Goal: Task Accomplishment & Management: Manage account settings

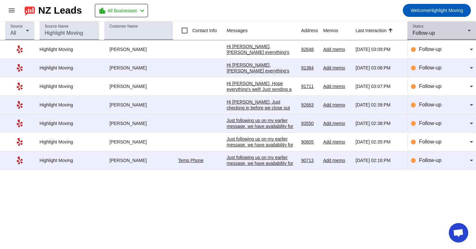
click at [426, 33] on span "Follow-up" at bounding box center [424, 33] width 22 height 6
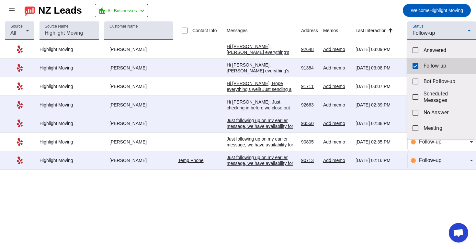
click at [415, 60] on mat-option "Follow-up" at bounding box center [442, 66] width 69 height 16
click at [426, 38] on div at bounding box center [238, 124] width 476 height 249
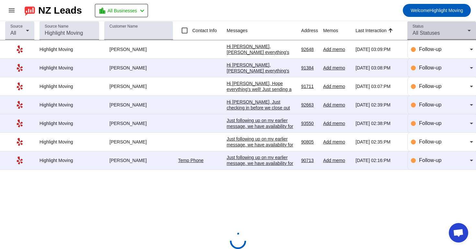
click at [430, 32] on span "All Statuses" at bounding box center [426, 33] width 27 height 6
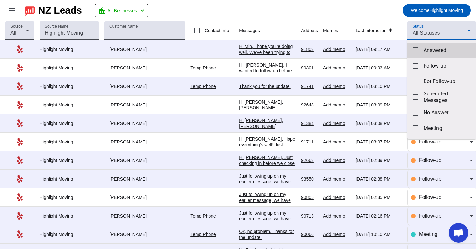
click at [424, 50] on span "Answered" at bounding box center [447, 50] width 47 height 6
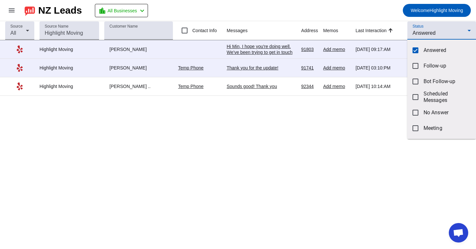
click at [369, 18] on div at bounding box center [238, 124] width 476 height 249
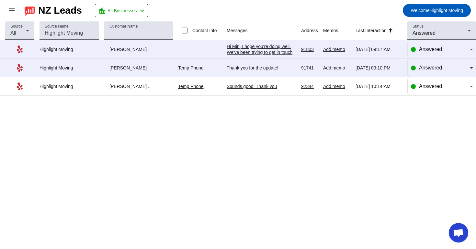
click at [297, 50] on td "Hi Min, I hope you're doing well. We've been trying to get in touch regarding y…" at bounding box center [264, 49] width 75 height 18
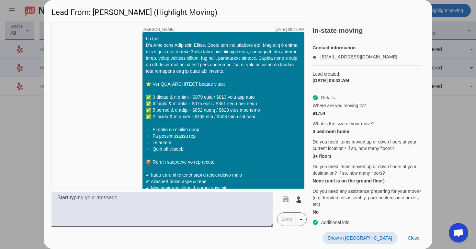
scroll to position [840, 0]
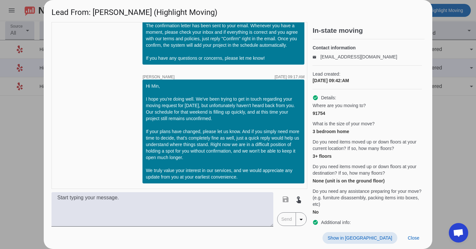
click at [388, 236] on span "Show in [GEOGRAPHIC_DATA]" at bounding box center [360, 237] width 64 height 5
click at [414, 234] on span at bounding box center [414, 238] width 22 height 12
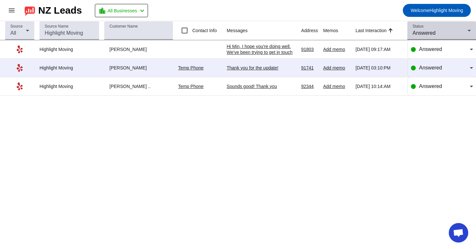
click at [451, 38] on div "Status Answered" at bounding box center [442, 30] width 58 height 18
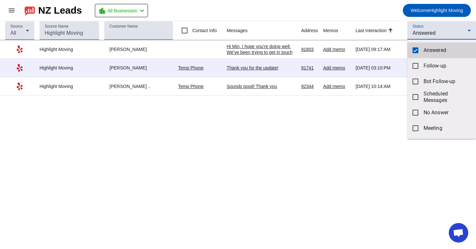
click at [432, 53] on span "Answered" at bounding box center [447, 50] width 47 height 6
click at [454, 26] on div at bounding box center [238, 124] width 476 height 249
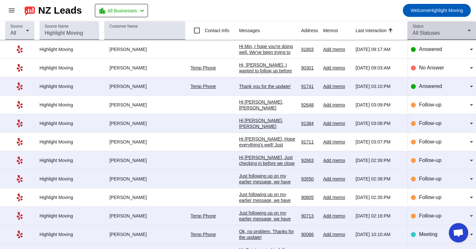
click at [454, 26] on div "Status All Statuses" at bounding box center [442, 30] width 58 height 18
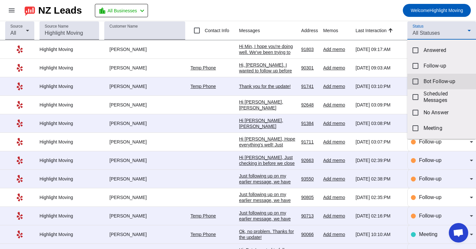
click at [429, 75] on mat-option "Bot Follow-up" at bounding box center [442, 82] width 69 height 16
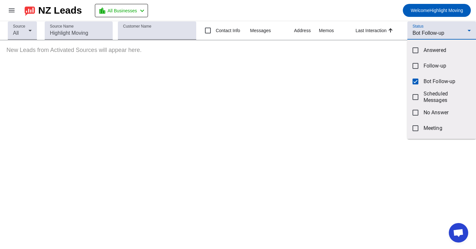
click at [443, 30] on div at bounding box center [238, 124] width 476 height 249
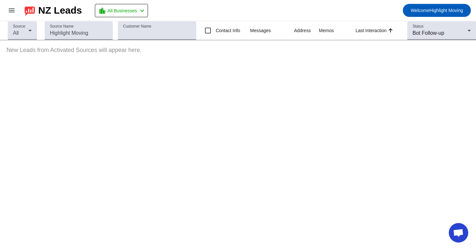
click at [443, 30] on span "Bot Follow-up" at bounding box center [429, 33] width 32 height 6
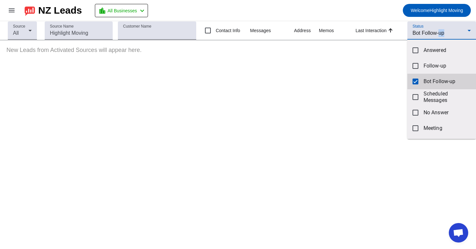
click at [429, 75] on mat-option "Bot Follow-up" at bounding box center [442, 82] width 69 height 16
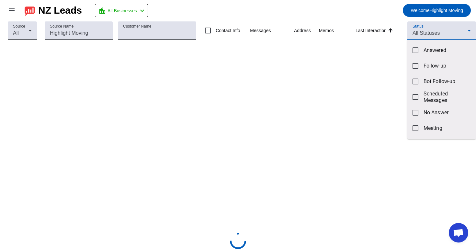
click at [452, 25] on div at bounding box center [238, 124] width 476 height 249
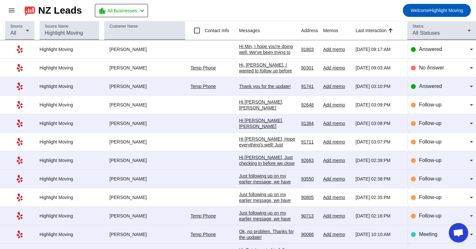
click at [452, 25] on div "Status All Statuses" at bounding box center [442, 30] width 58 height 18
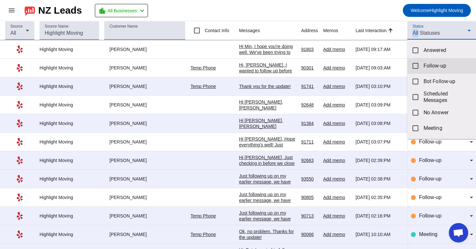
click at [430, 65] on span "Follow-up" at bounding box center [447, 66] width 47 height 6
click at [383, 20] on div at bounding box center [238, 124] width 476 height 249
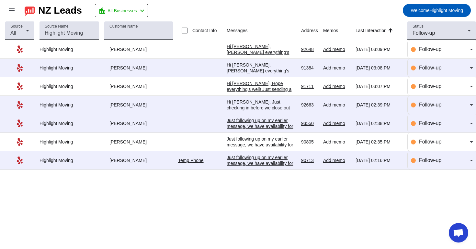
click at [251, 167] on div "Just following up on my earlier message, we have availability for [DATE], and I…" at bounding box center [261, 195] width 69 height 82
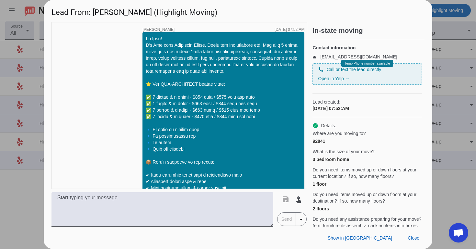
scroll to position [747, 0]
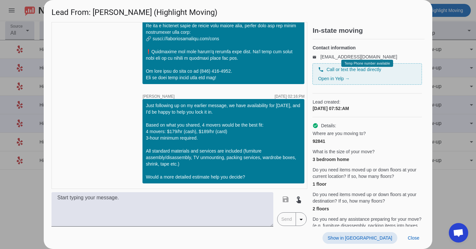
click at [382, 233] on span at bounding box center [360, 238] width 75 height 12
click at [410, 235] on span "Close" at bounding box center [414, 237] width 12 height 5
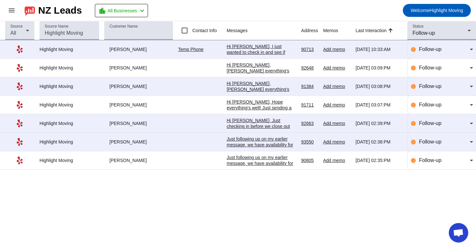
click at [245, 162] on div "Just following up on my earlier message, we have availability for [DATE], and I…" at bounding box center [261, 200] width 69 height 93
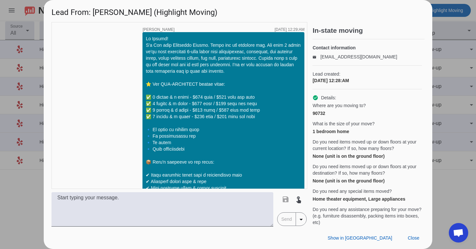
scroll to position [753, 0]
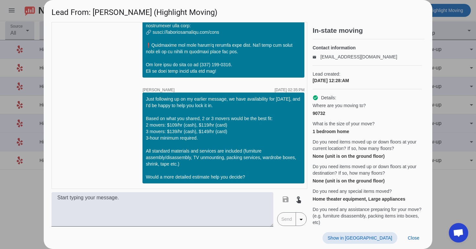
click at [379, 238] on span "Show in [GEOGRAPHIC_DATA]" at bounding box center [360, 237] width 64 height 5
click at [412, 238] on span "Close" at bounding box center [414, 237] width 12 height 5
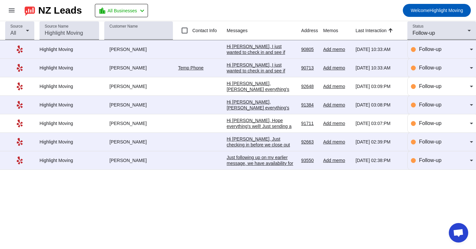
click at [265, 165] on div "Just following up on my earlier message, we have availability for [DATE], and I…" at bounding box center [261, 195] width 69 height 82
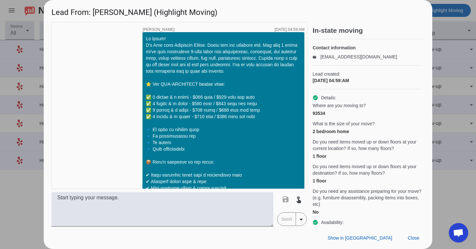
scroll to position [537, 0]
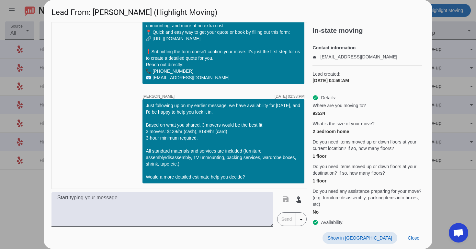
click at [383, 237] on span "Show in [GEOGRAPHIC_DATA]" at bounding box center [360, 237] width 64 height 5
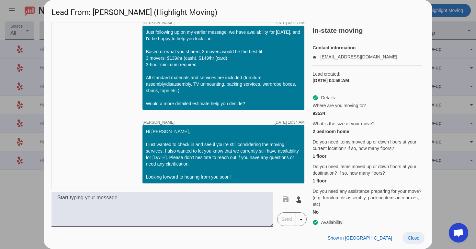
click at [413, 235] on span "Close" at bounding box center [414, 237] width 12 height 5
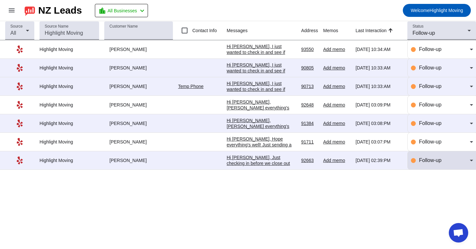
click at [418, 164] on div "Follow-up" at bounding box center [442, 160] width 62 height 8
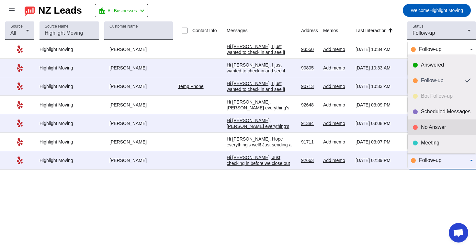
click at [433, 125] on div "No Answer" at bounding box center [446, 127] width 50 height 6
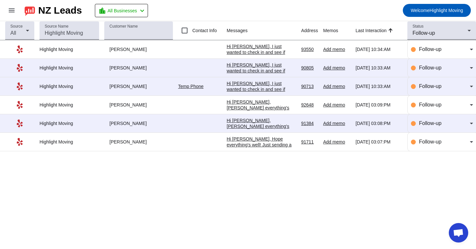
click at [289, 142] on div "Hi [PERSON_NAME], Hope everything's well! Just sending a friendly reminder that…" at bounding box center [261, 153] width 69 height 35
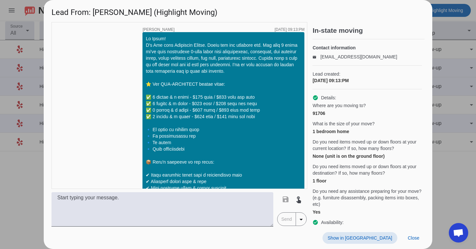
scroll to position [960, 0]
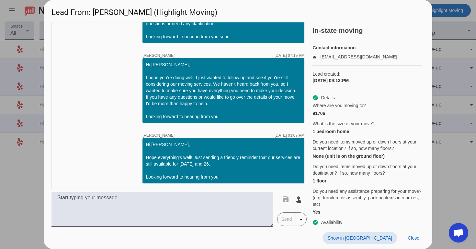
click at [384, 236] on span "Show in [GEOGRAPHIC_DATA]" at bounding box center [360, 237] width 64 height 5
click at [404, 235] on span at bounding box center [414, 238] width 22 height 12
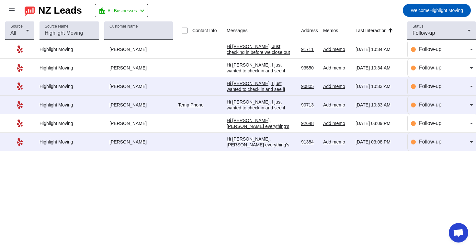
click at [275, 148] on div "Hi [PERSON_NAME], [PERSON_NAME] everything's well! Just sending a friendly remi…" at bounding box center [261, 156] width 69 height 41
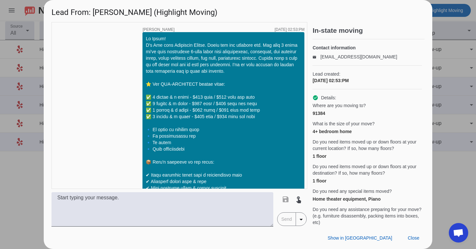
scroll to position [757, 0]
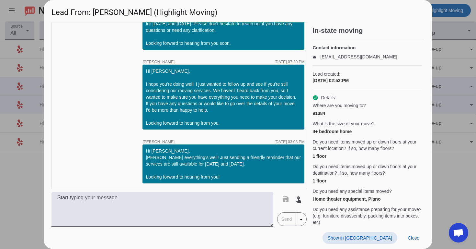
click at [382, 236] on span "Show in [GEOGRAPHIC_DATA]" at bounding box center [360, 237] width 64 height 5
click at [411, 238] on span "Close" at bounding box center [414, 237] width 12 height 5
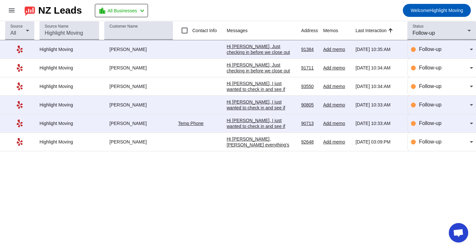
click at [267, 145] on div "Hi [PERSON_NAME], [PERSON_NAME] everything's well! Just sending a friendly remi…" at bounding box center [261, 153] width 69 height 35
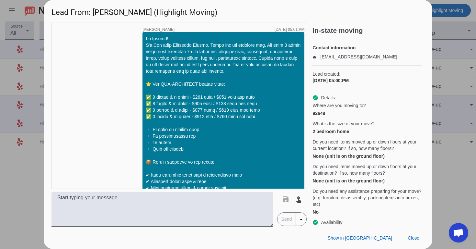
scroll to position [960, 0]
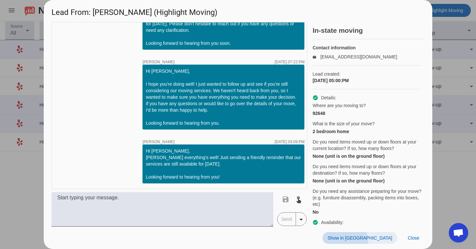
click at [382, 241] on span at bounding box center [360, 238] width 75 height 12
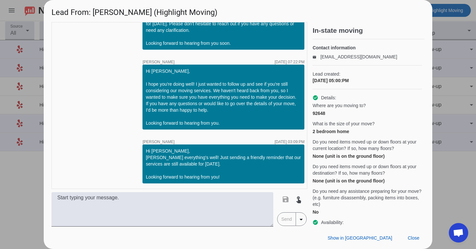
scroll to position [1046, 0]
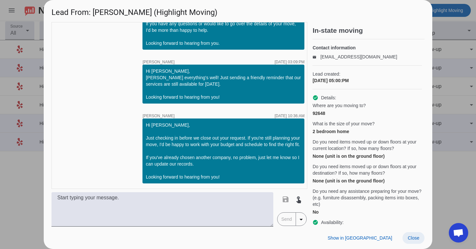
click at [420, 237] on span at bounding box center [414, 238] width 22 height 12
